Goal: Task Accomplishment & Management: Complete application form

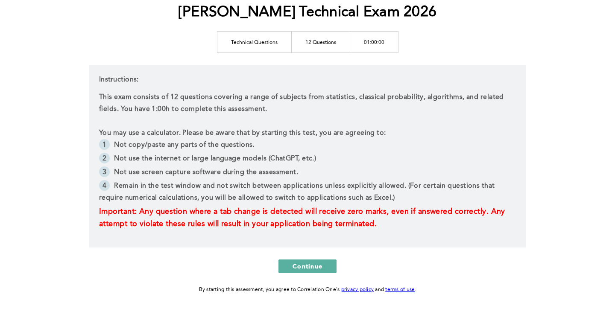
scroll to position [120, 0]
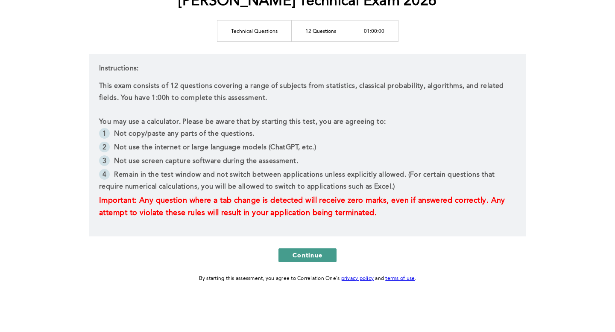
click at [306, 253] on span "Continue" at bounding box center [308, 255] width 30 height 8
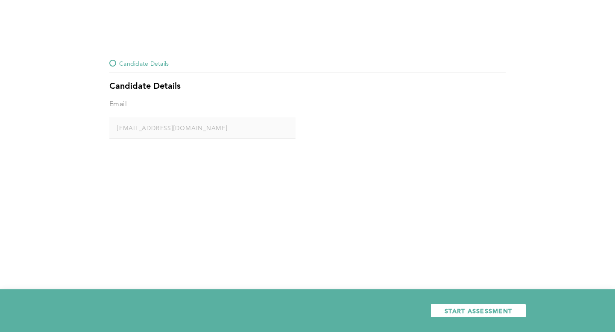
click at [467, 312] on span "START ASSESSMENT" at bounding box center [479, 311] width 68 height 8
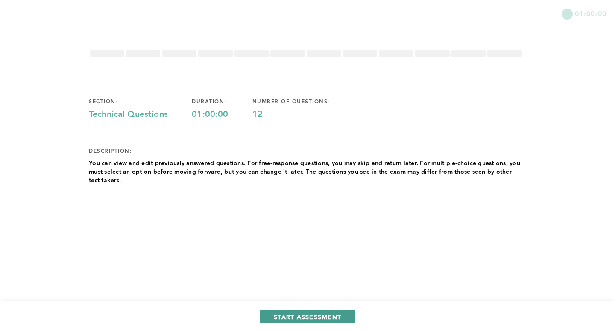
click at [321, 314] on span "START ASSESSMENT" at bounding box center [308, 317] width 68 height 8
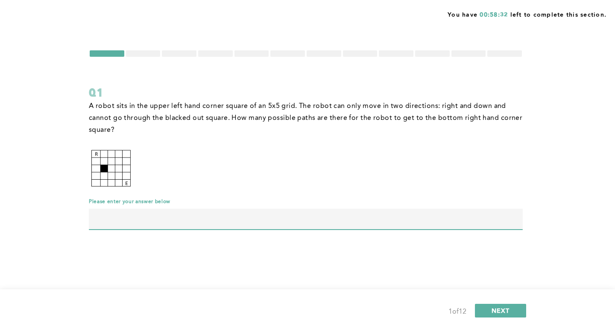
click at [144, 219] on input "text" at bounding box center [306, 219] width 434 height 21
type input "57"
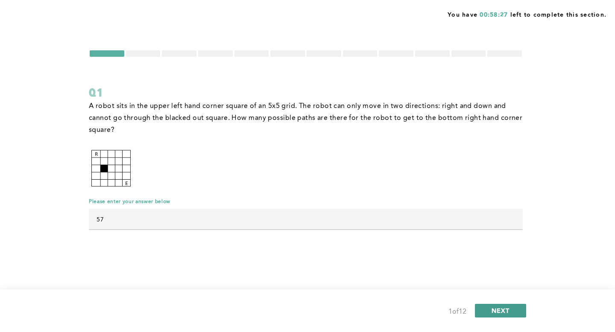
click at [494, 311] on span "NEXT" at bounding box center [501, 311] width 18 height 8
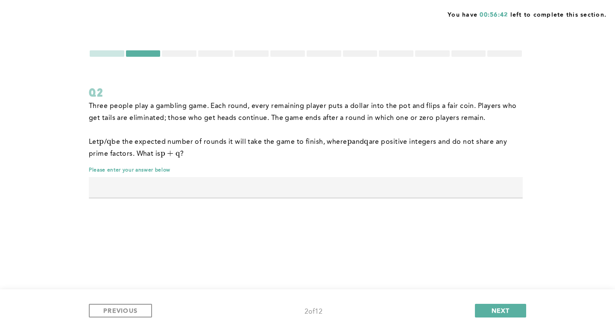
click at [114, 56] on div at bounding box center [107, 53] width 35 height 6
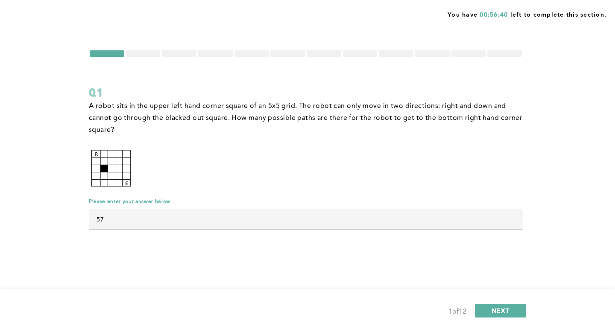
click at [129, 215] on input "57" at bounding box center [306, 219] width 434 height 21
type input "5"
type input "40"
click at [500, 318] on div "1 of 12 NEXT" at bounding box center [308, 311] width 438 height 14
click at [500, 314] on span "NEXT" at bounding box center [501, 311] width 18 height 8
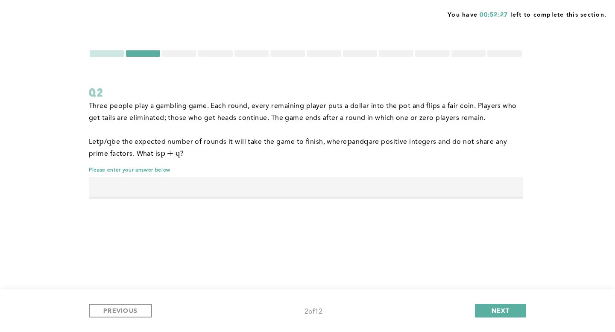
click at [259, 188] on input "text" at bounding box center [306, 187] width 434 height 21
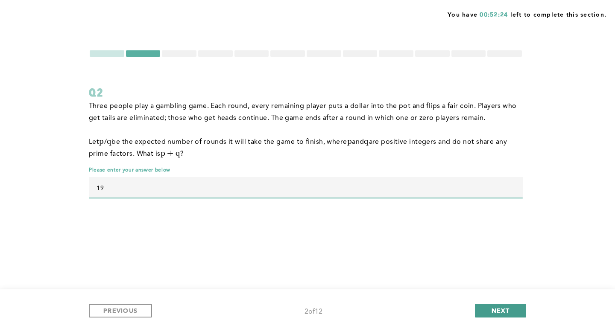
type input "19"
click at [505, 310] on span "NEXT" at bounding box center [501, 311] width 18 height 8
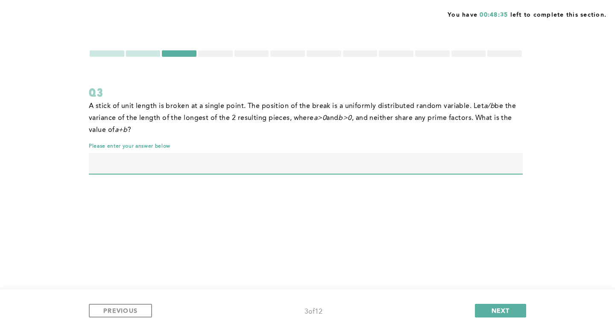
click at [260, 155] on input "text" at bounding box center [306, 163] width 434 height 21
click at [265, 163] on input "text" at bounding box center [306, 163] width 434 height 21
type input "49"
click at [521, 311] on button "NEXT" at bounding box center [500, 311] width 51 height 14
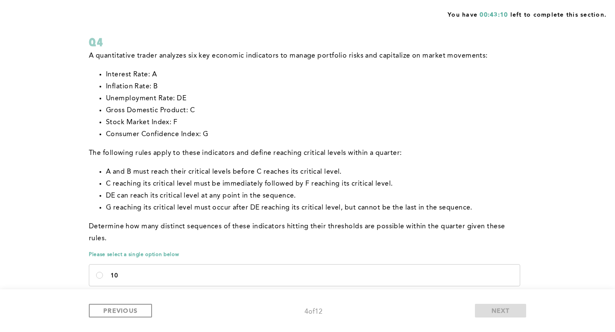
scroll to position [77, 0]
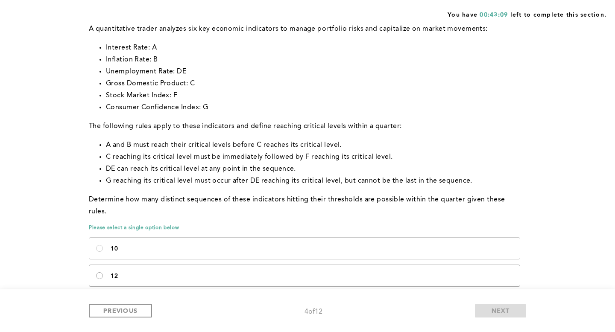
click at [101, 273] on input "12" at bounding box center [99, 276] width 7 height 7
radio input "true"
click at [507, 314] on span "NEXT" at bounding box center [501, 311] width 18 height 8
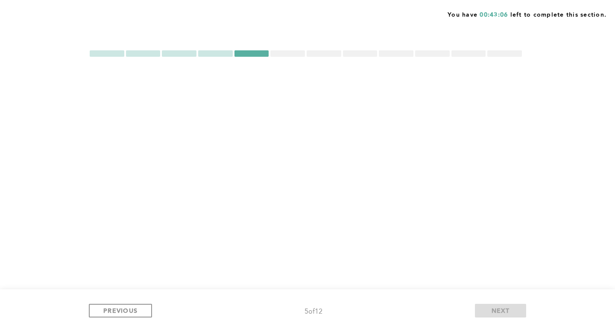
scroll to position [0, 0]
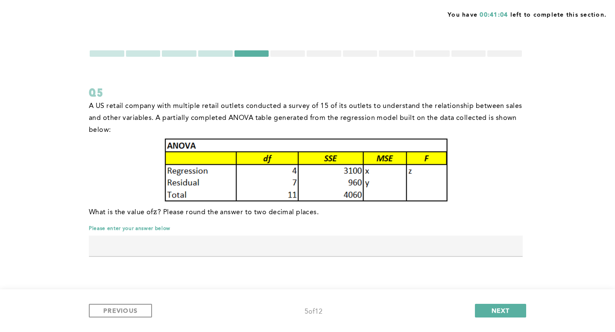
click at [308, 250] on input "text" at bounding box center [306, 246] width 434 height 21
type input "5.65"
click at [492, 310] on span "NEXT" at bounding box center [501, 311] width 18 height 8
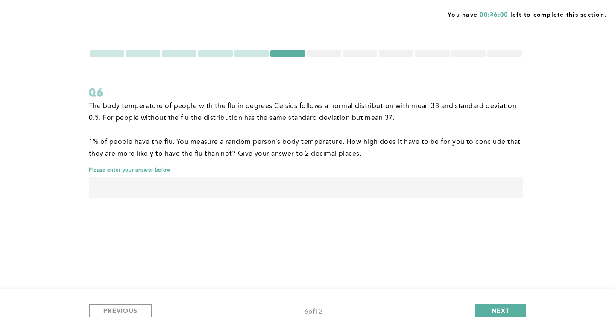
click at [319, 187] on input "text" at bounding box center [306, 187] width 434 height 21
type input "38.65"
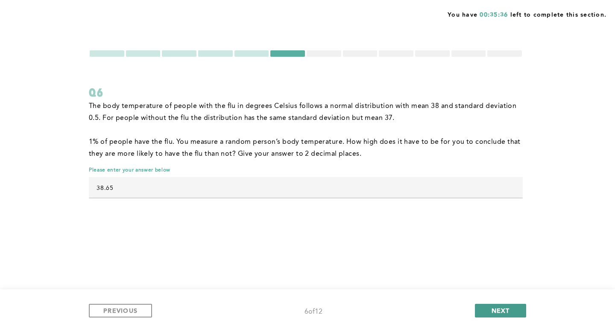
click at [493, 308] on span "NEXT" at bounding box center [501, 311] width 18 height 8
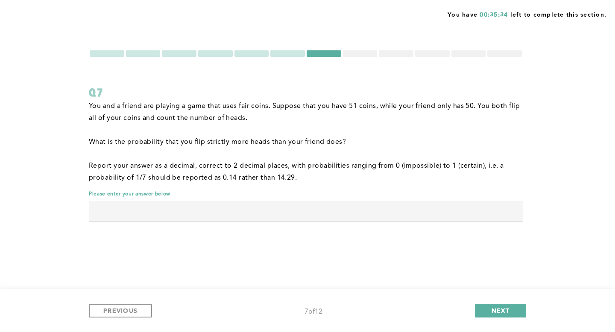
click at [291, 52] on div at bounding box center [287, 53] width 35 height 6
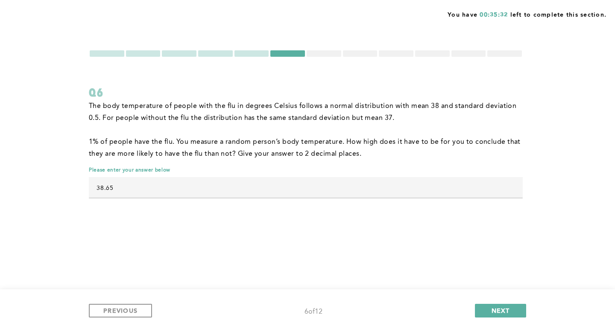
click at [328, 53] on div at bounding box center [324, 53] width 35 height 6
click at [325, 49] on div "You have 00:35:30 left to complete this section. Q6 The body temperature of peo…" at bounding box center [307, 166] width 615 height 332
click at [325, 54] on div at bounding box center [324, 53] width 35 height 6
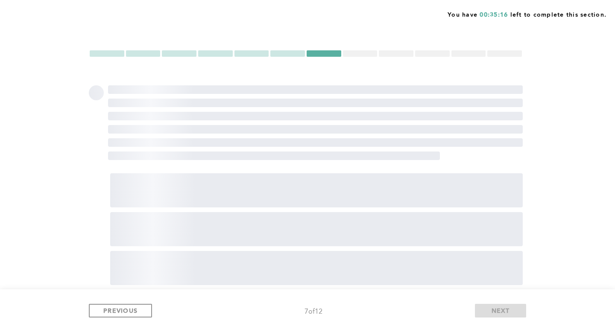
click at [296, 53] on div at bounding box center [287, 53] width 35 height 6
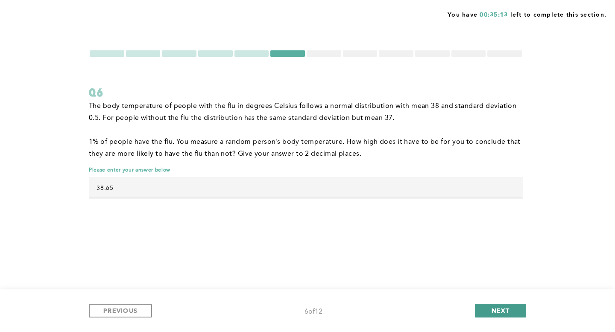
click at [499, 312] on span "NEXT" at bounding box center [501, 311] width 18 height 8
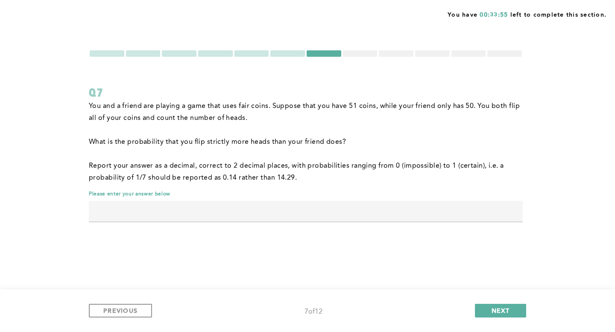
click at [444, 217] on input "text" at bounding box center [306, 211] width 434 height 21
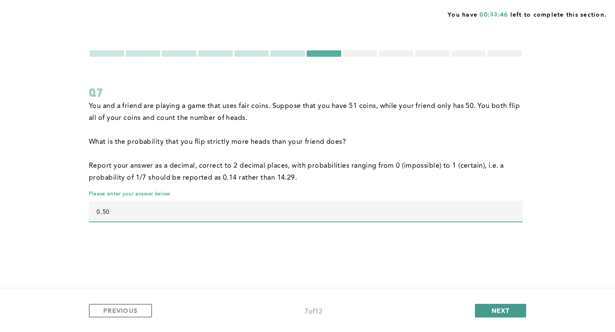
type input "0.50"
click at [497, 307] on span "NEXT" at bounding box center [501, 311] width 18 height 8
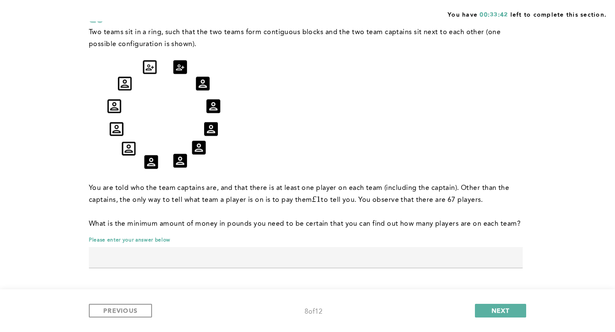
scroll to position [65, 0]
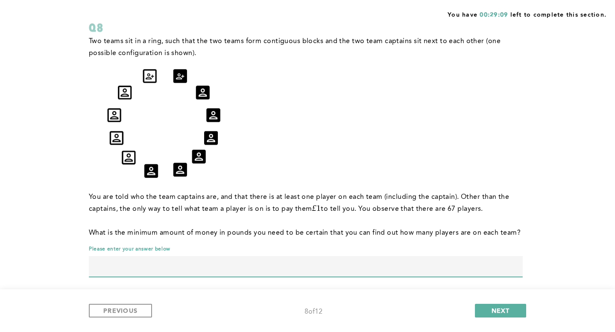
click at [299, 264] on input "text" at bounding box center [306, 266] width 434 height 21
type input "7"
click at [490, 310] on button "NEXT" at bounding box center [500, 311] width 51 height 14
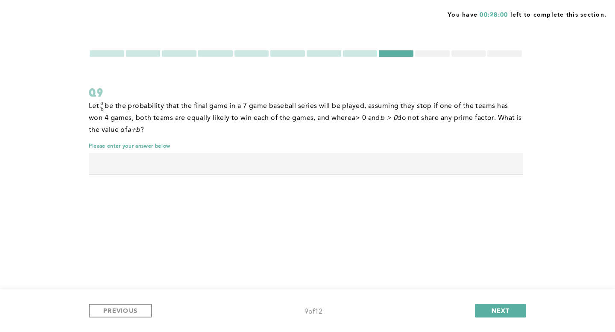
click at [338, 156] on input "text" at bounding box center [306, 163] width 434 height 21
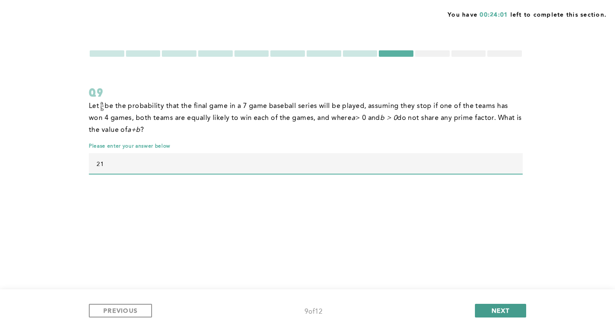
type input "21"
click at [505, 311] on span "NEXT" at bounding box center [501, 311] width 18 height 8
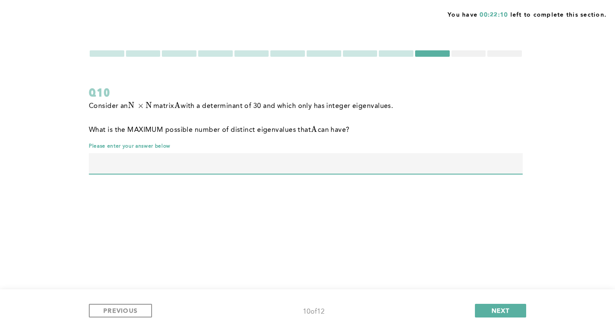
click at [322, 158] on input "text" at bounding box center [306, 163] width 434 height 21
type input "4"
type input "5"
click at [495, 308] on span "NEXT" at bounding box center [501, 311] width 18 height 8
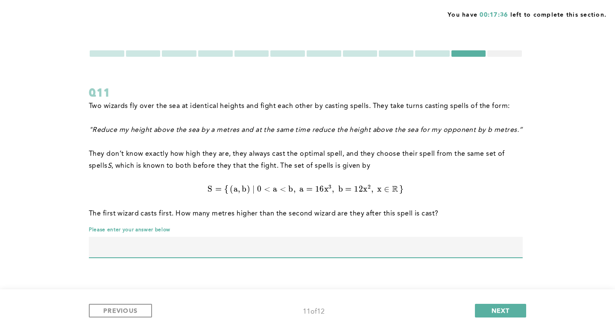
click at [155, 249] on input "text" at bounding box center [306, 247] width 434 height 21
type input "1"
click at [498, 307] on span "NEXT" at bounding box center [501, 311] width 18 height 8
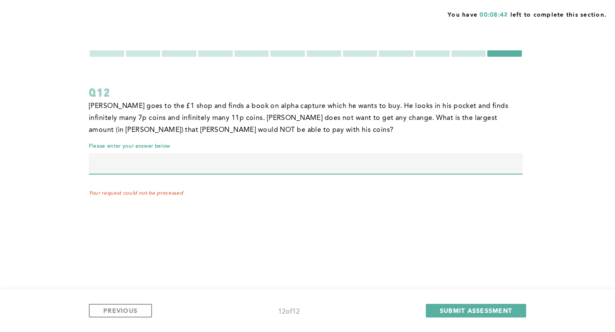
click at [251, 165] on input "text" at bounding box center [306, 163] width 434 height 21
type input "59"
click at [112, 53] on div at bounding box center [107, 53] width 35 height 6
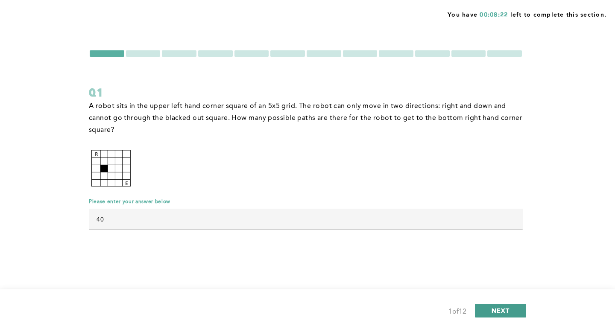
click at [491, 308] on button "NEXT" at bounding box center [500, 311] width 51 height 14
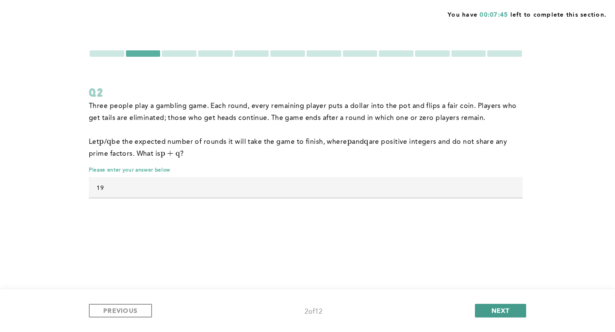
click at [497, 308] on span "NEXT" at bounding box center [501, 311] width 18 height 8
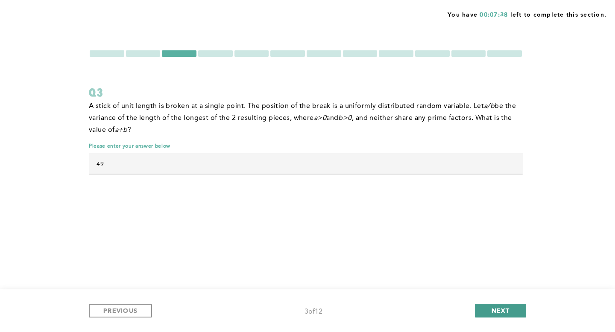
click at [497, 308] on span "NEXT" at bounding box center [501, 311] width 18 height 8
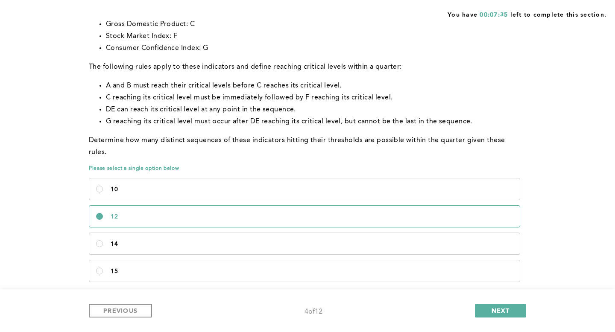
scroll to position [144, 0]
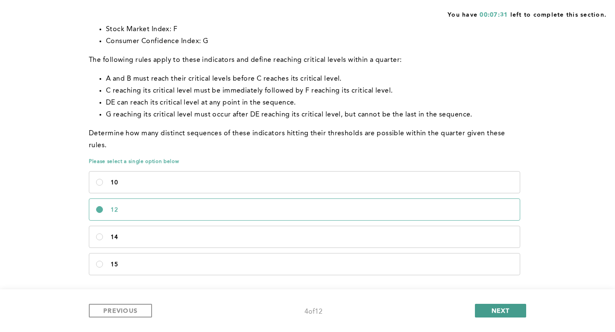
click at [501, 308] on span "NEXT" at bounding box center [501, 311] width 18 height 8
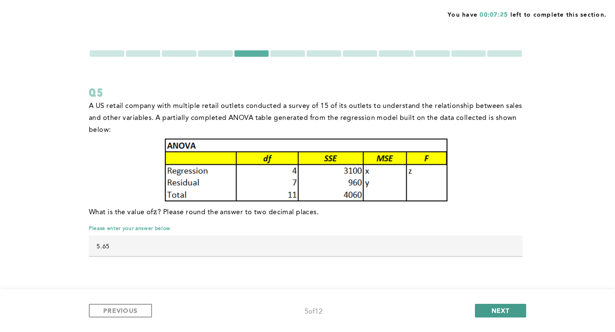
click at [501, 308] on span "NEXT" at bounding box center [501, 311] width 18 height 8
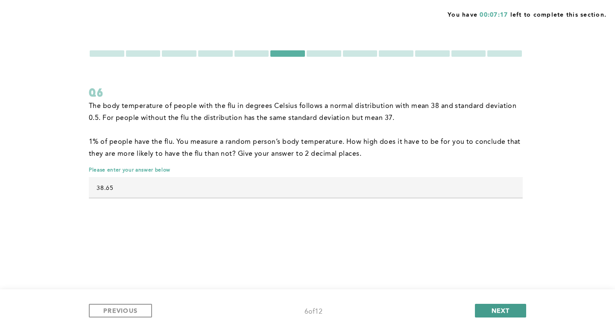
click at [501, 308] on span "NEXT" at bounding box center [501, 311] width 18 height 8
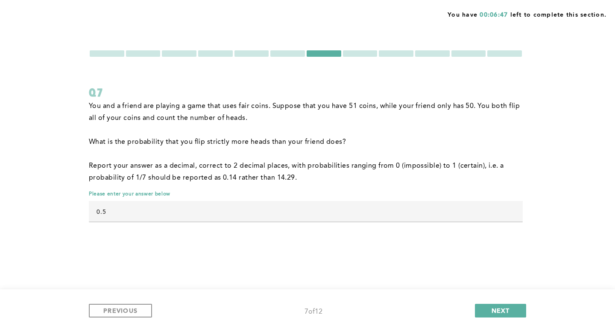
click at [296, 51] on div at bounding box center [287, 53] width 35 height 6
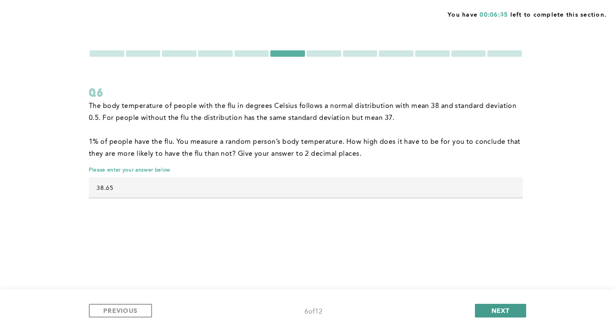
click at [500, 312] on span "NEXT" at bounding box center [501, 311] width 18 height 8
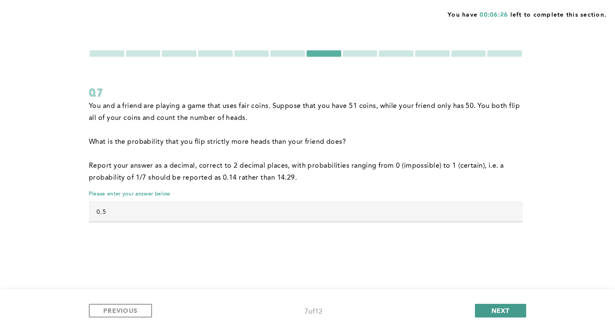
click at [501, 312] on span "NEXT" at bounding box center [501, 311] width 18 height 8
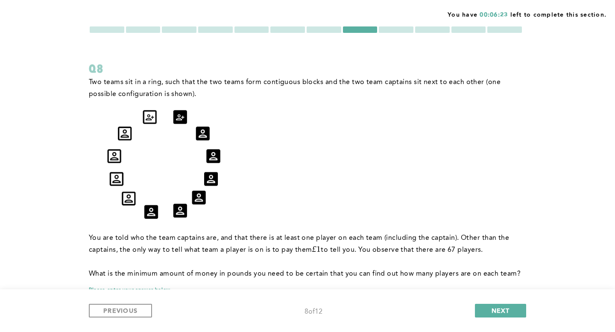
scroll to position [74, 0]
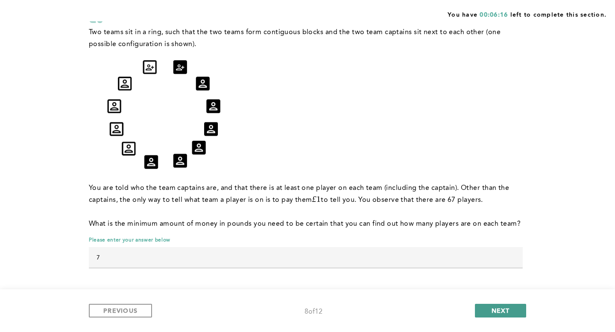
click at [497, 308] on span "NEXT" at bounding box center [501, 311] width 18 height 8
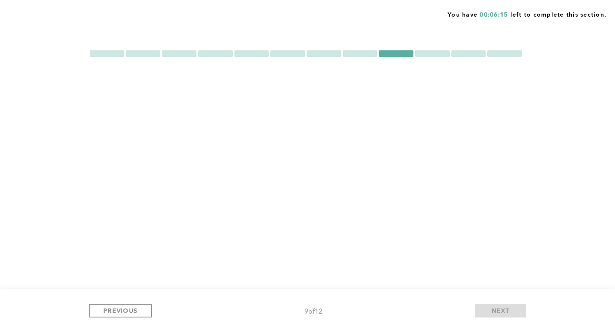
scroll to position [0, 0]
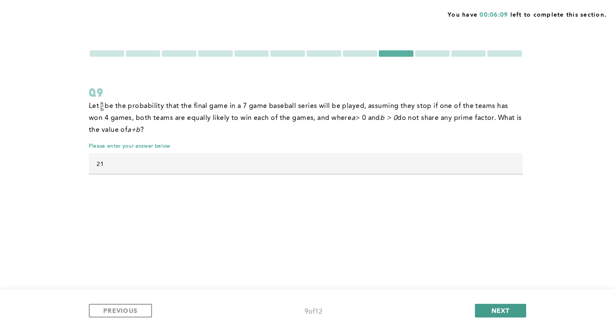
click at [494, 308] on span "NEXT" at bounding box center [501, 311] width 18 height 8
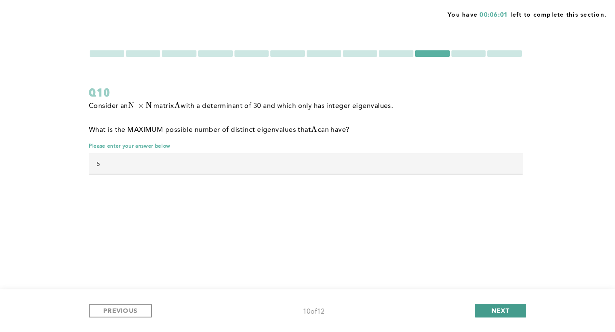
click at [492, 310] on span "NEXT" at bounding box center [501, 311] width 18 height 8
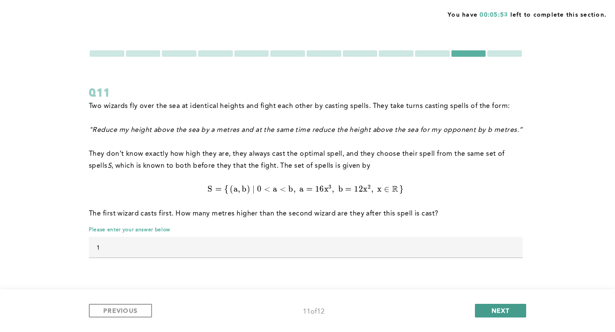
click at [507, 311] on span "NEXT" at bounding box center [501, 311] width 18 height 8
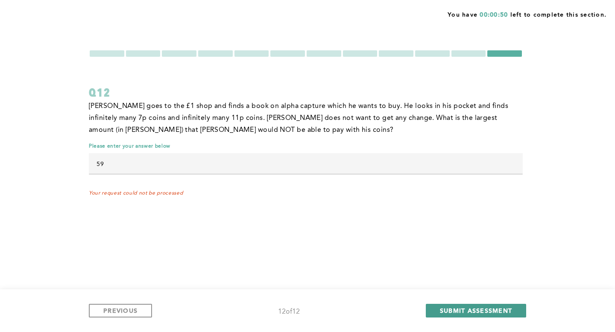
click at [467, 308] on span "SUBMIT ASSESSMENT" at bounding box center [476, 311] width 72 height 8
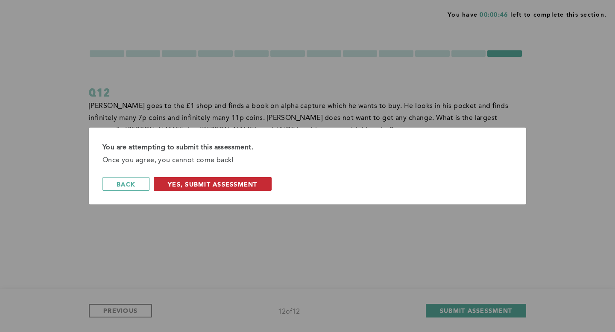
click at [253, 184] on span "Yes, Submit Assessment" at bounding box center [213, 184] width 90 height 8
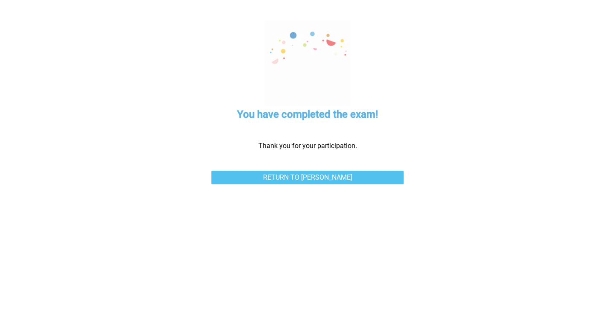
click at [285, 179] on link "Return to [PERSON_NAME]" at bounding box center [308, 178] width 192 height 14
